Goal: Task Accomplishment & Management: Use online tool/utility

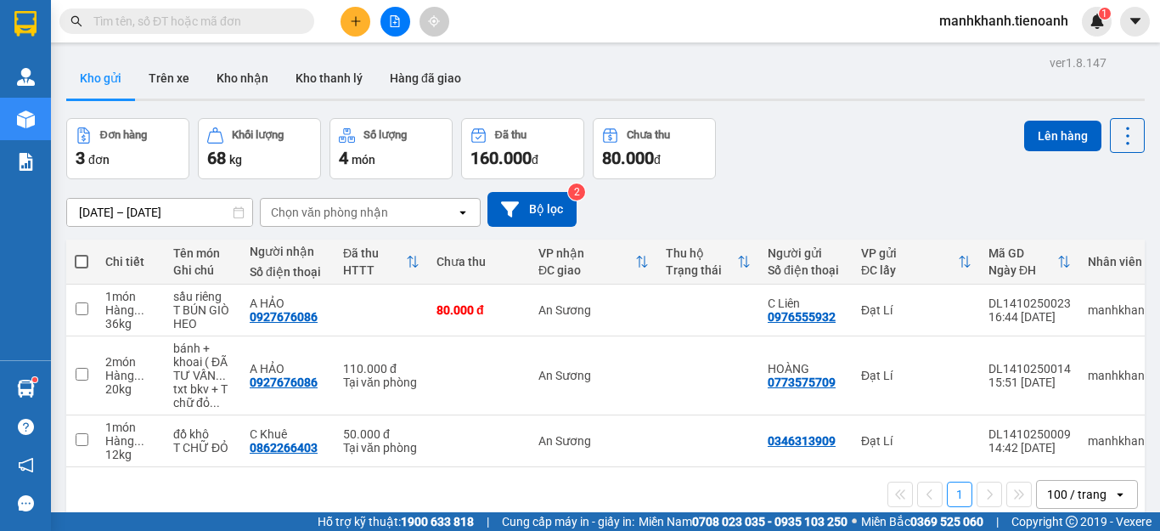
click at [81, 260] on span at bounding box center [82, 262] width 14 height 14
click at [82, 253] on input "checkbox" at bounding box center [82, 253] width 0 height 0
checkbox input "true"
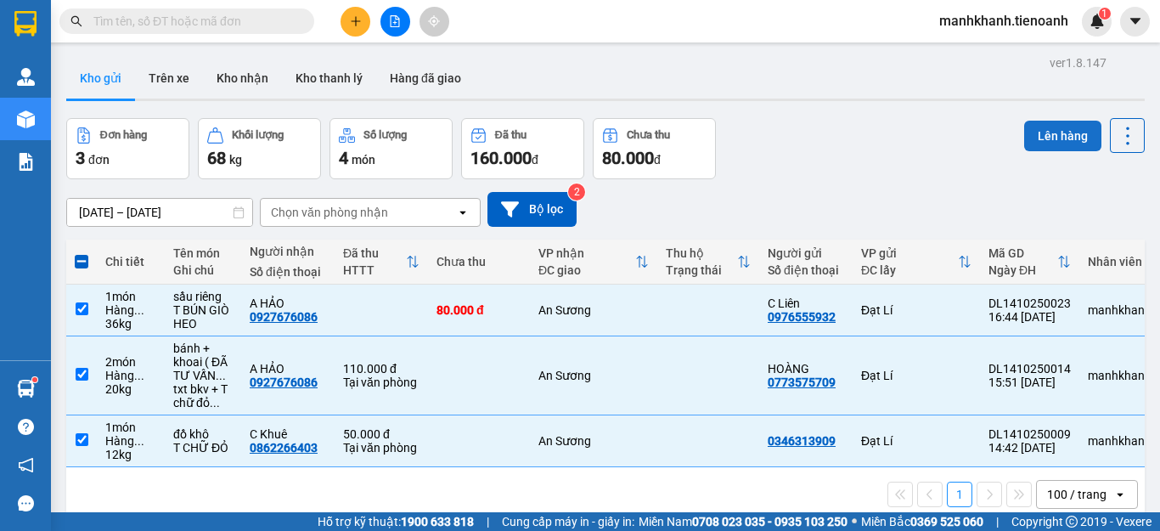
click at [1037, 141] on button "Lên hàng" at bounding box center [1062, 136] width 77 height 31
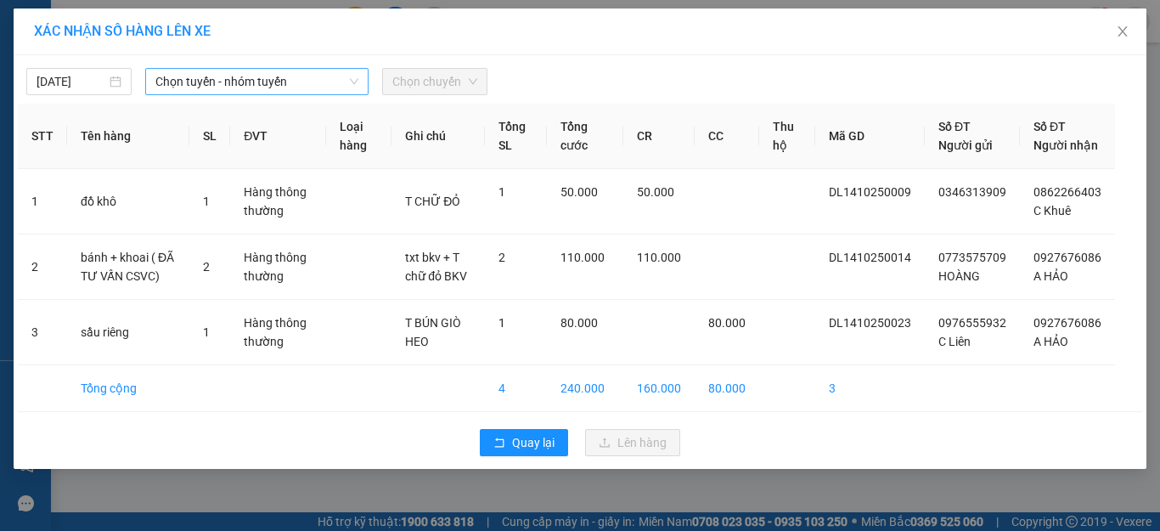
click at [256, 79] on span "Chọn tuyến - nhóm tuyến" at bounding box center [256, 81] width 203 height 25
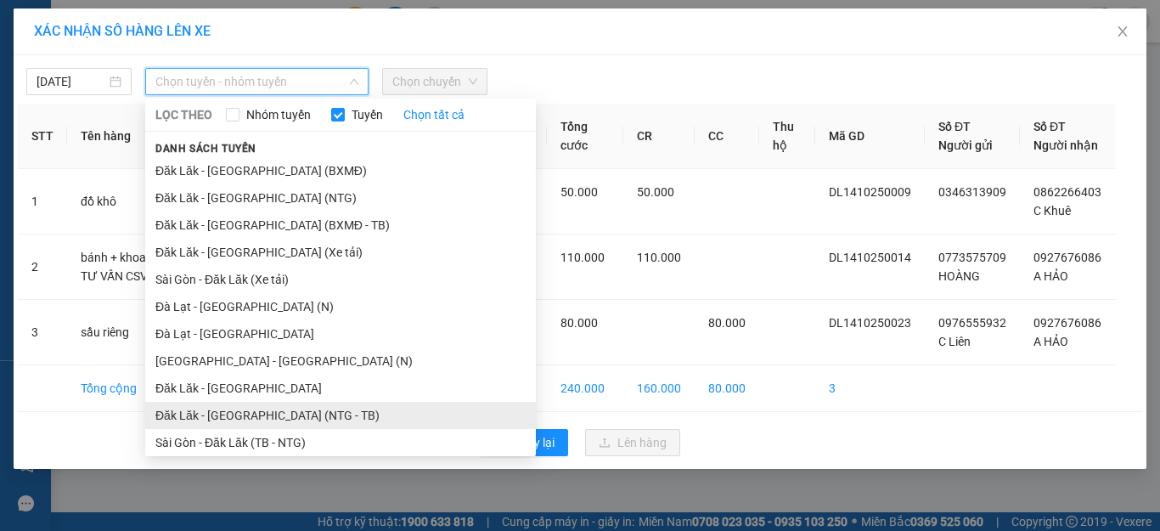
click at [241, 420] on li "Đăk Lăk - Sài Gòn (NTG - TB)" at bounding box center [340, 415] width 391 height 27
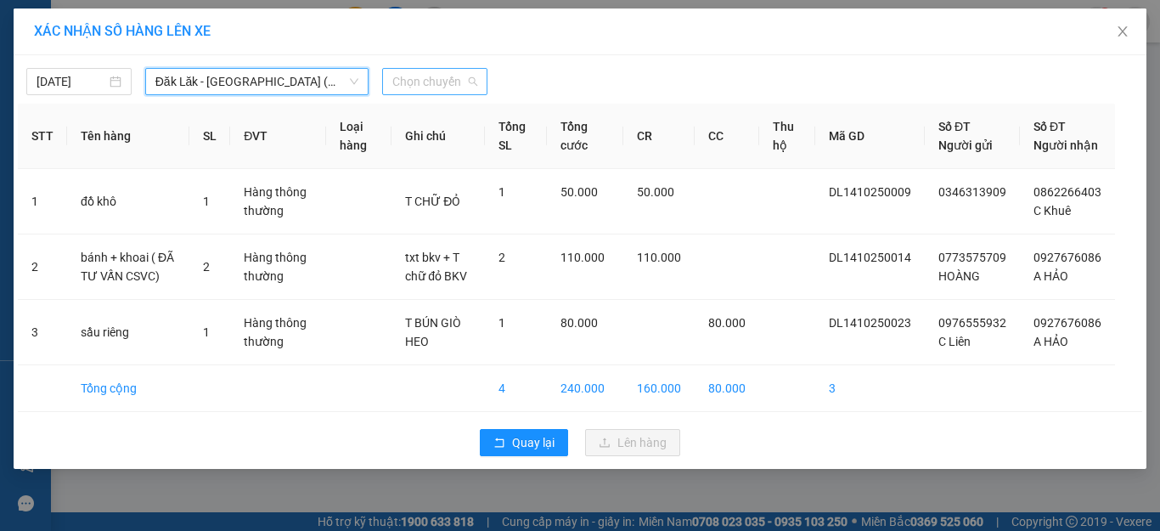
click at [435, 87] on span "Chọn chuyến" at bounding box center [434, 81] width 85 height 25
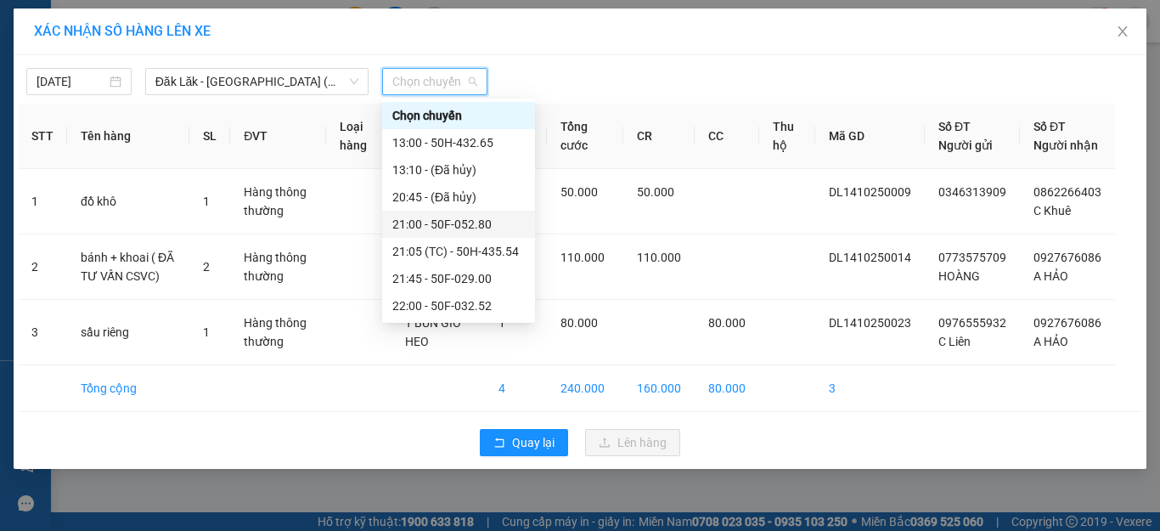
click at [453, 229] on div "21:00 - 50F-052.80" at bounding box center [458, 224] width 132 height 19
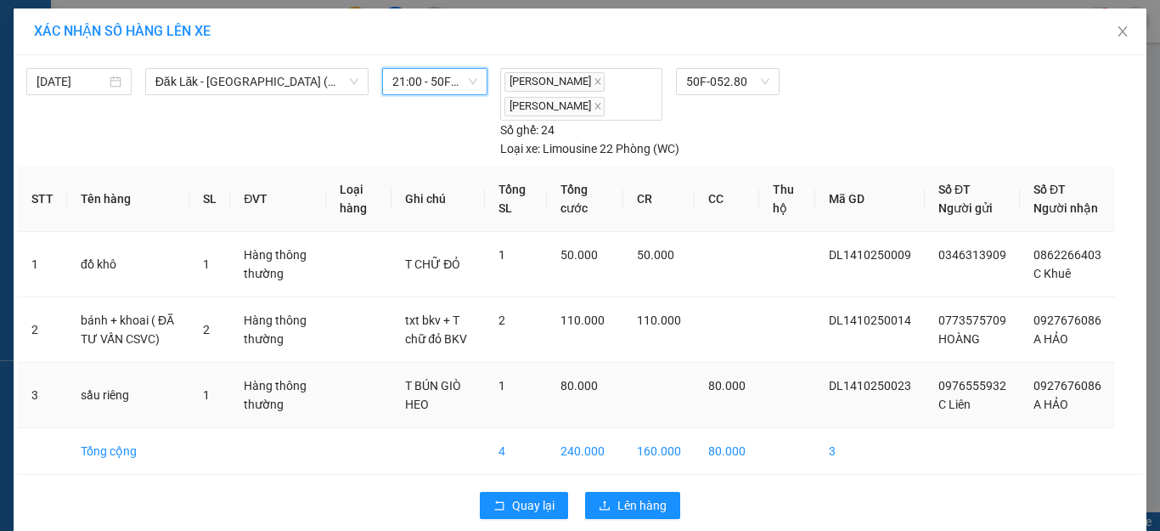
scroll to position [40, 0]
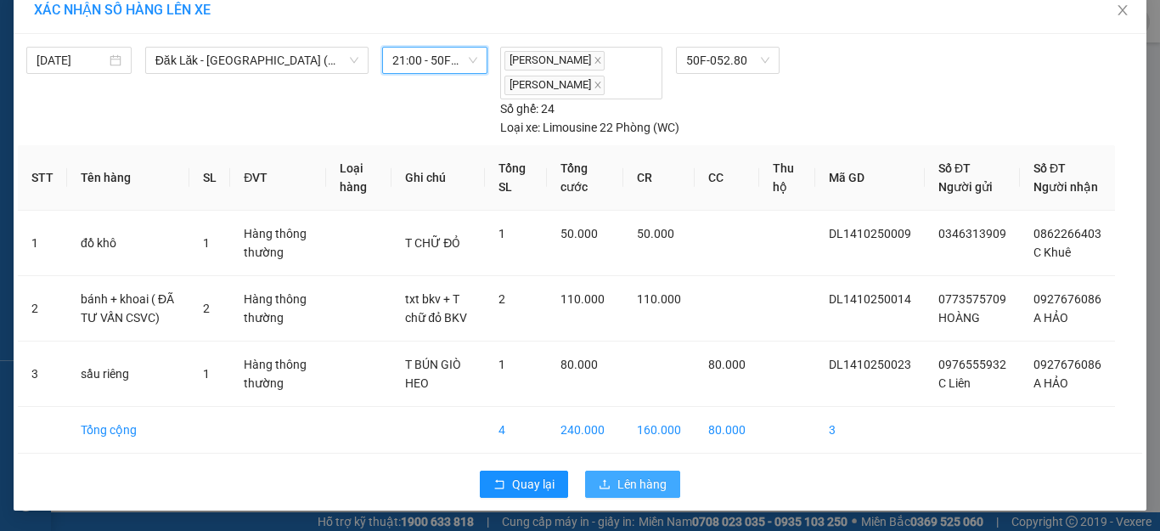
click at [625, 486] on span "Lên hàng" at bounding box center [641, 484] width 49 height 19
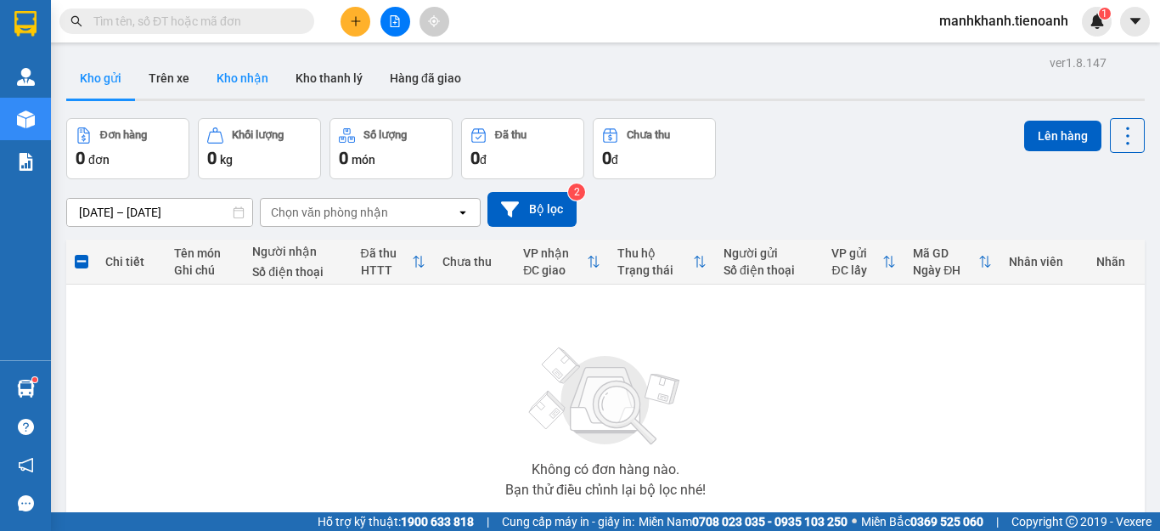
click at [224, 82] on button "Kho nhận" at bounding box center [242, 78] width 79 height 41
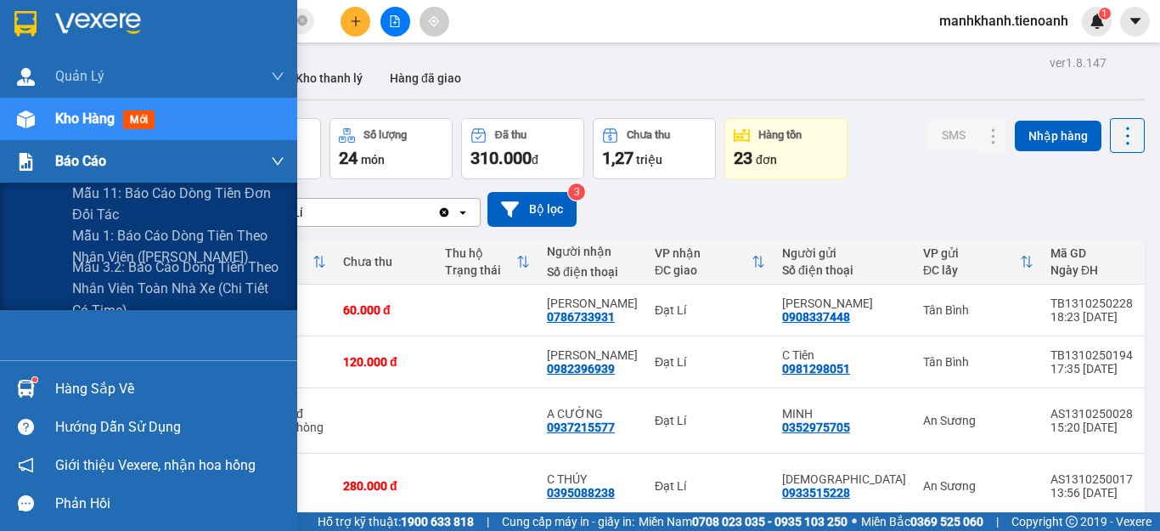
click at [65, 165] on span "Báo cáo" at bounding box center [80, 160] width 51 height 21
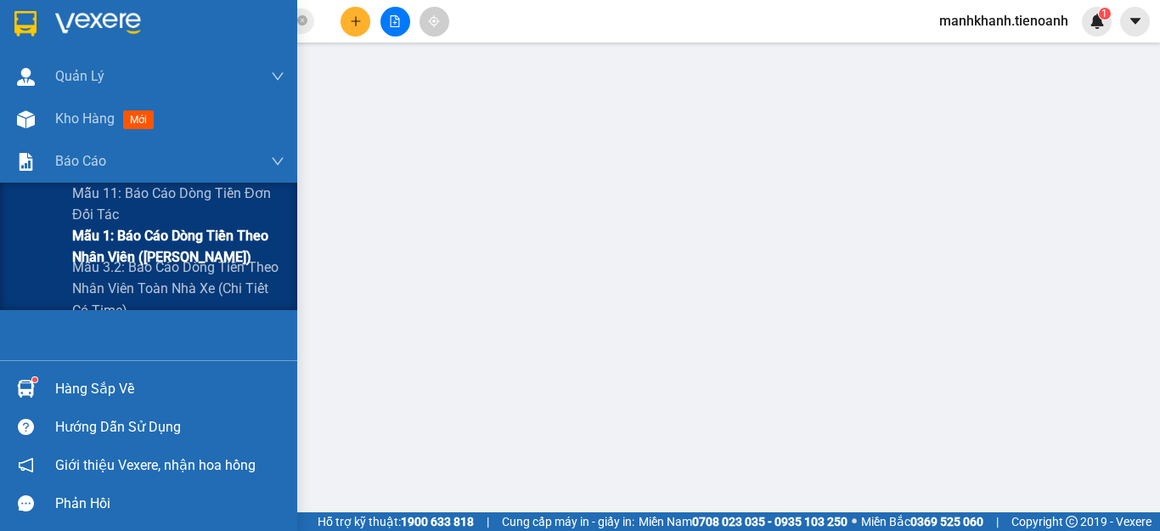
click at [135, 248] on span "Mẫu 1: Báo cáo dòng tiền theo nhân viên ([PERSON_NAME])" at bounding box center [178, 246] width 212 height 42
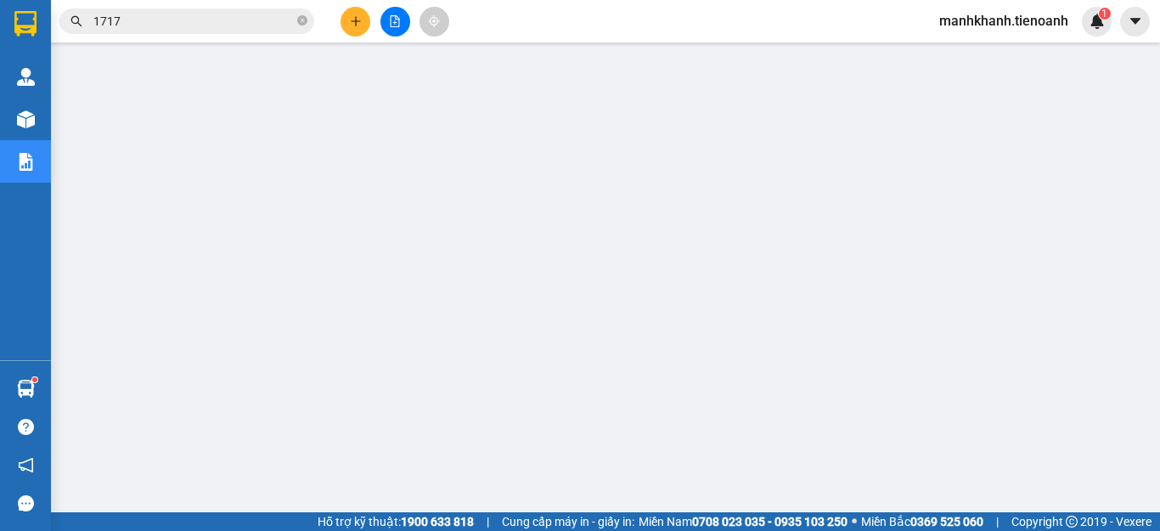
scroll to position [136, 0]
click at [302, 24] on icon "close-circle" at bounding box center [302, 20] width 10 height 10
